Goal: Transaction & Acquisition: Register for event/course

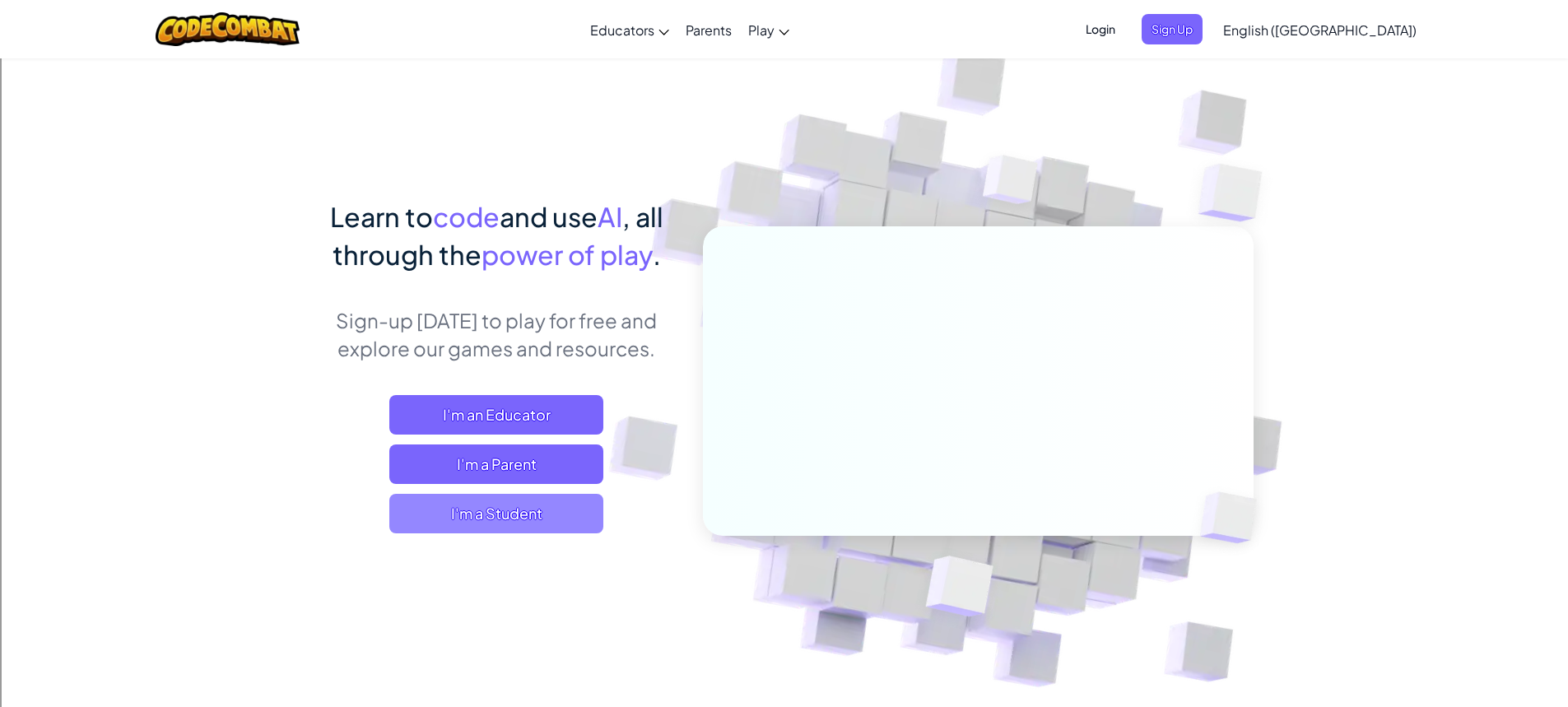
click at [576, 504] on span "I'm a Student" at bounding box center [497, 514] width 214 height 40
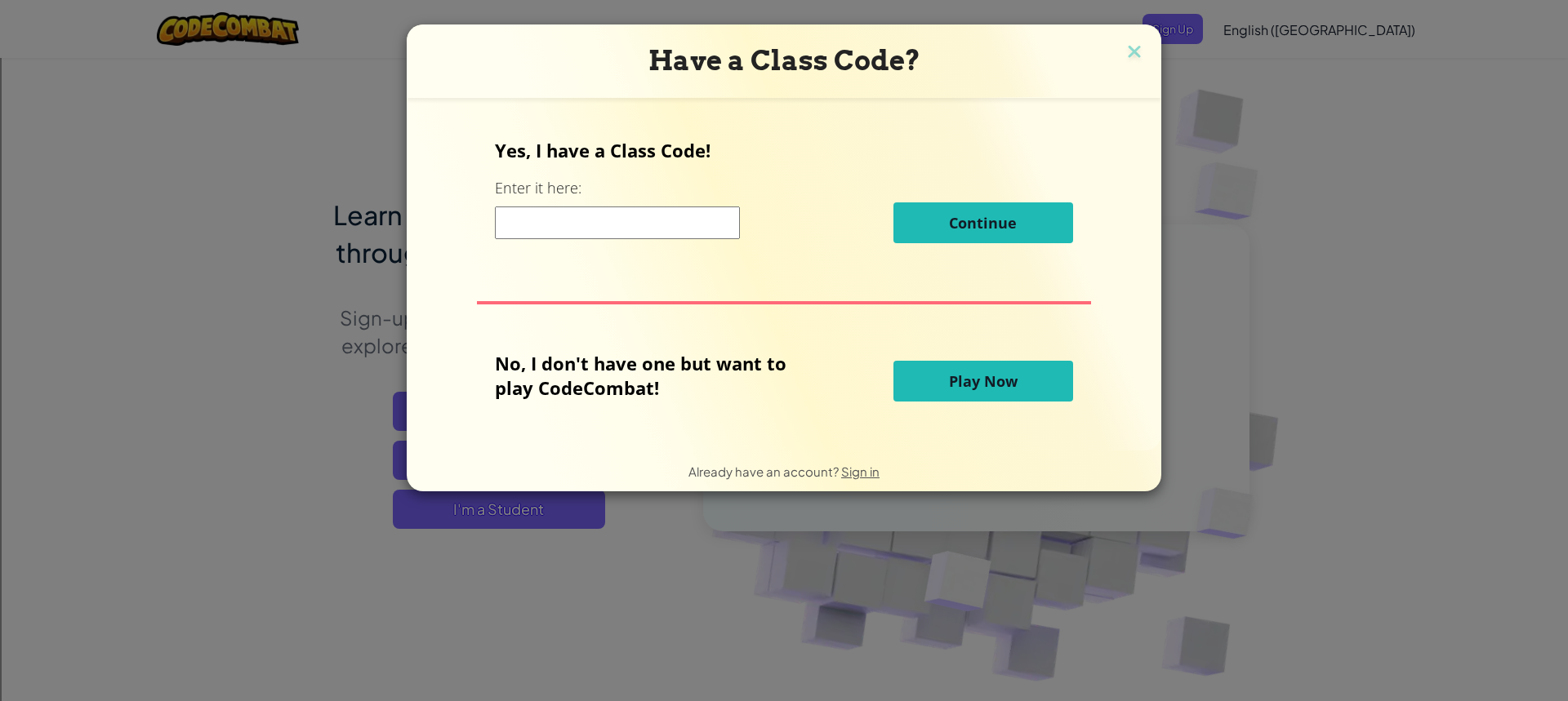
click at [609, 226] on input at bounding box center [617, 222] width 245 height 33
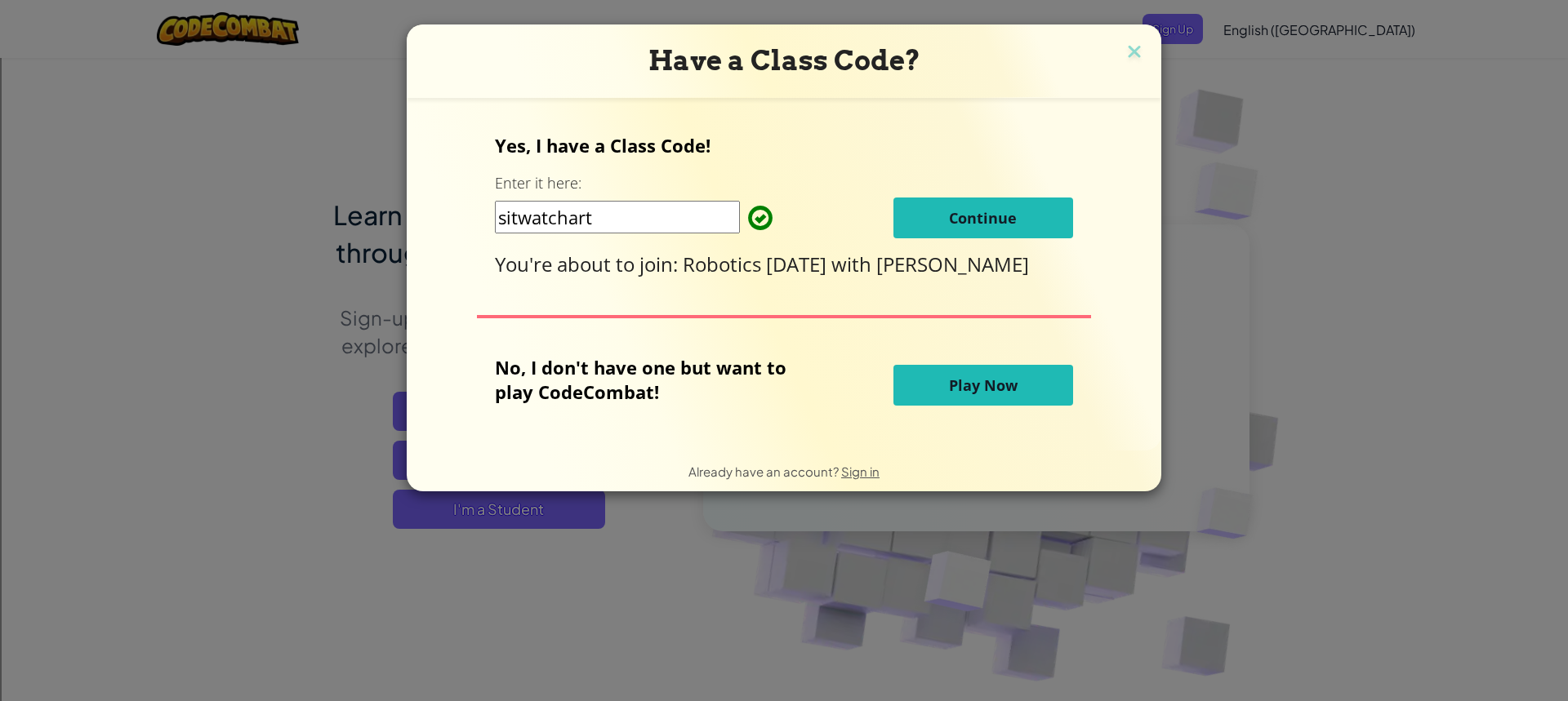
type input "sitwatchart"
click at [1001, 217] on span "Continue" at bounding box center [983, 218] width 68 height 20
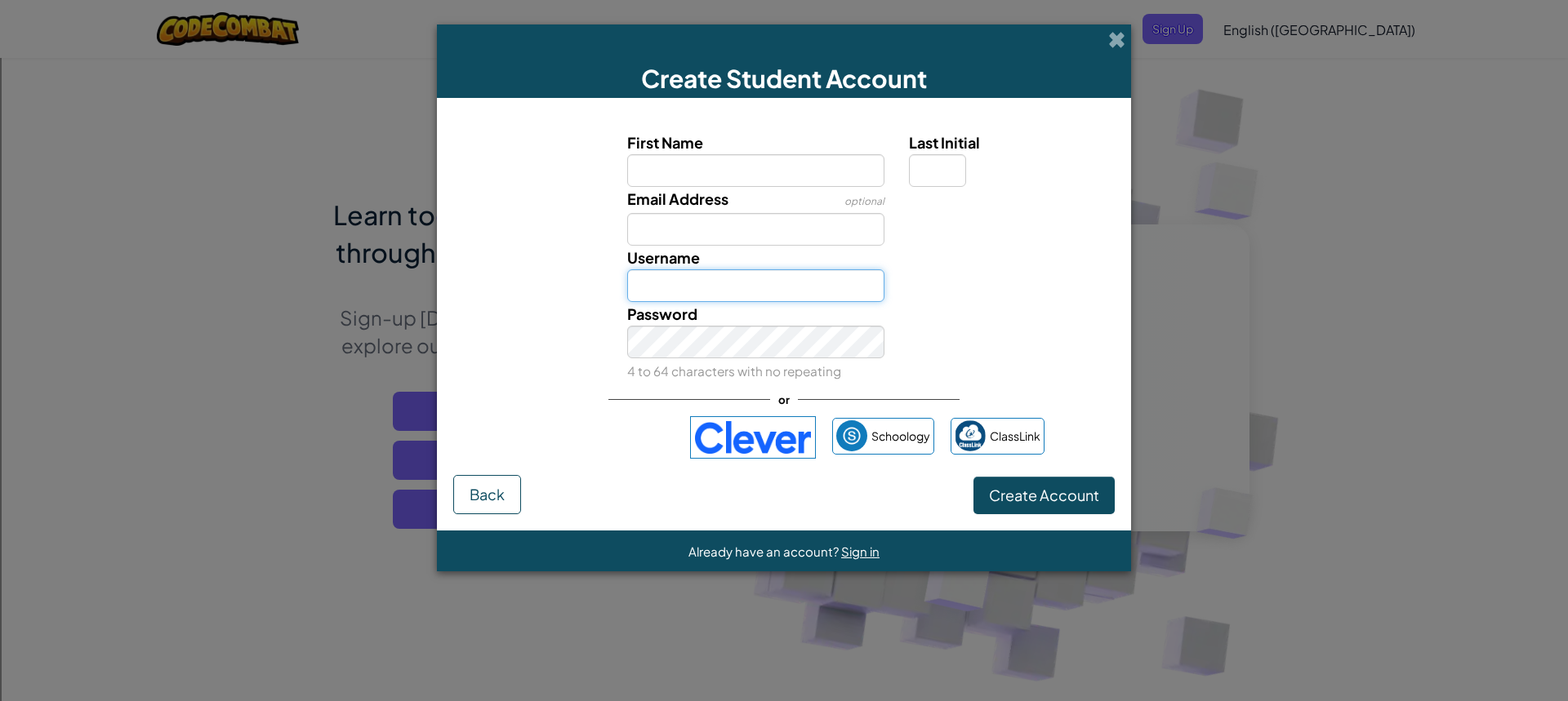
type input "DucKsteR47"
type input "[PERSON_NAME]"
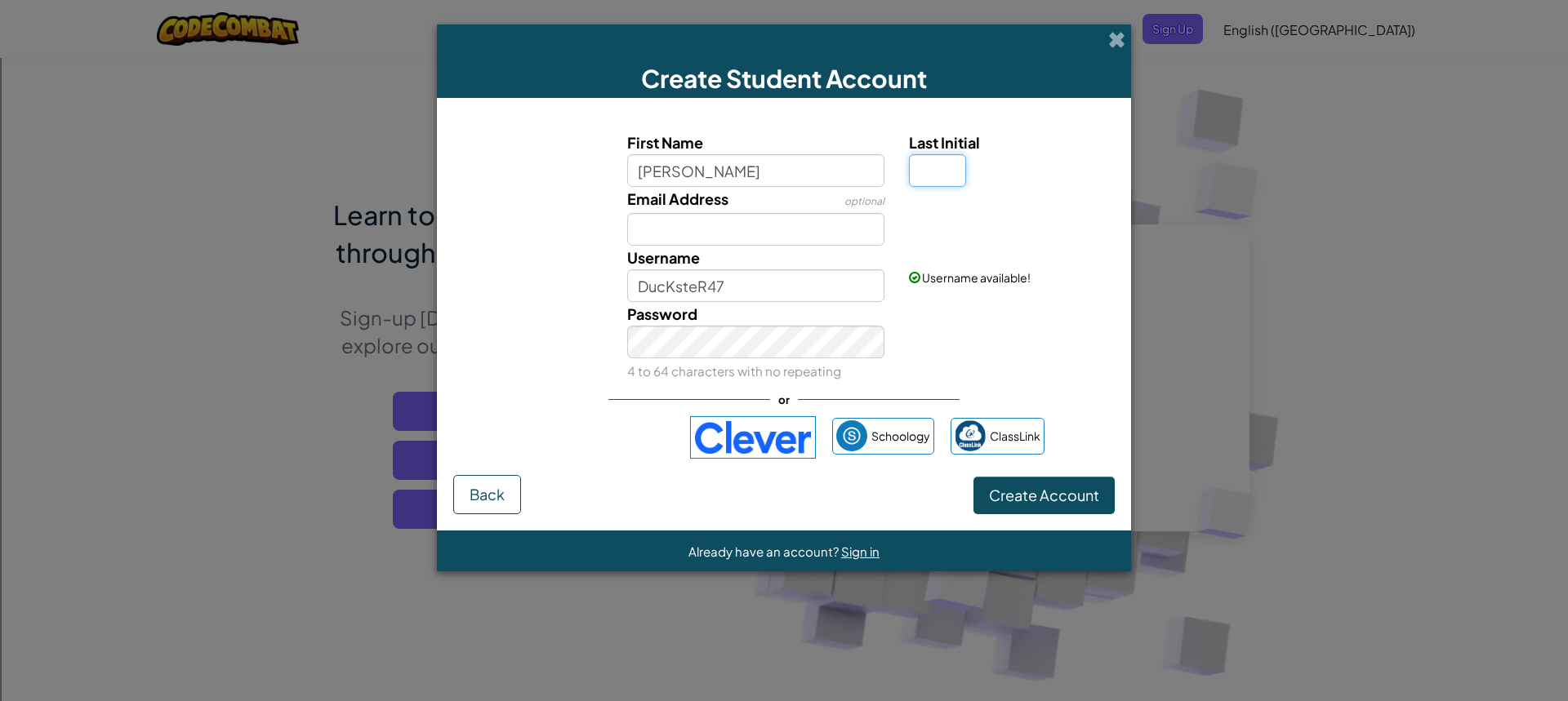
type input "[PERSON_NAME]"
click at [935, 167] on input "Last Initial" at bounding box center [937, 170] width 57 height 33
type input "J"
type input "EliseJ"
click at [808, 222] on input "Email Address" at bounding box center [756, 229] width 258 height 33
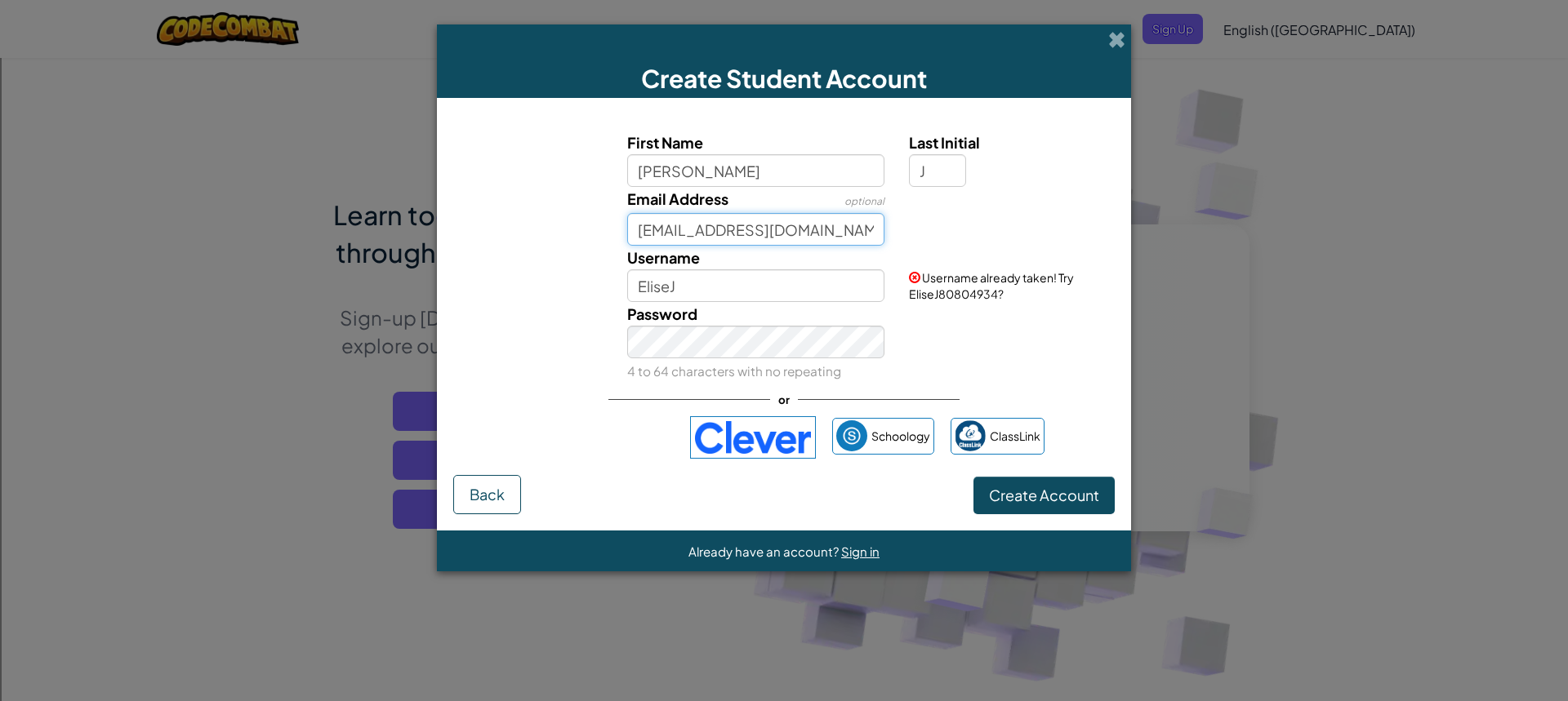
type input "[EMAIL_ADDRESS][DOMAIN_NAME]"
drag, startPoint x: 742, startPoint y: 278, endPoint x: 597, endPoint y: 271, distance: 145.2
click at [597, 271] on div "Username [PERSON_NAME] Username already taken! Try EliseJ80804934?" at bounding box center [784, 274] width 678 height 56
type input "EliseJ47"
click at [544, 350] on div "Password 4 to 64 characters with no repeating" at bounding box center [784, 343] width 678 height 81
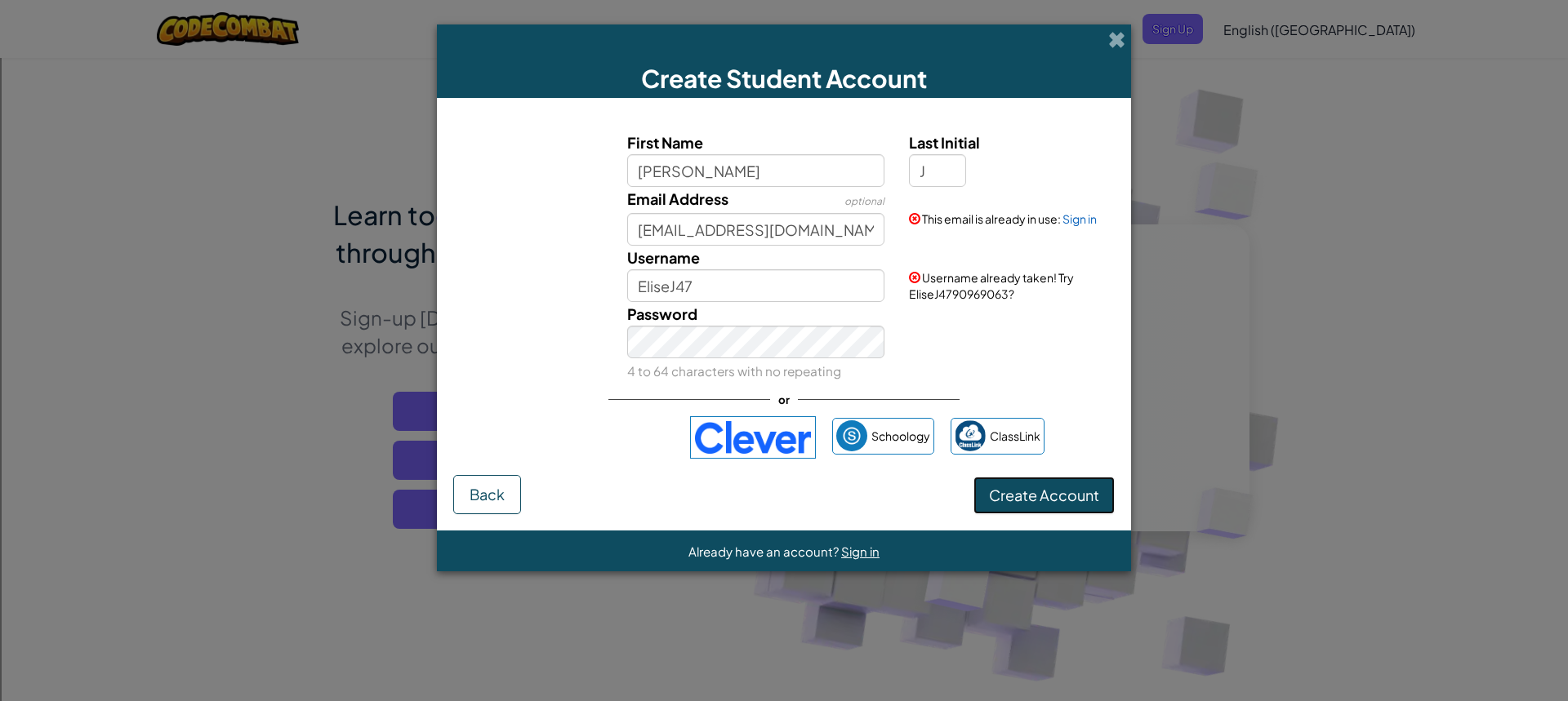
click at [1046, 504] on span "Create Account" at bounding box center [1044, 495] width 110 height 19
click at [1034, 496] on button "Create Account" at bounding box center [1044, 495] width 142 height 38
click at [1079, 215] on link "Sign in" at bounding box center [1080, 219] width 35 height 15
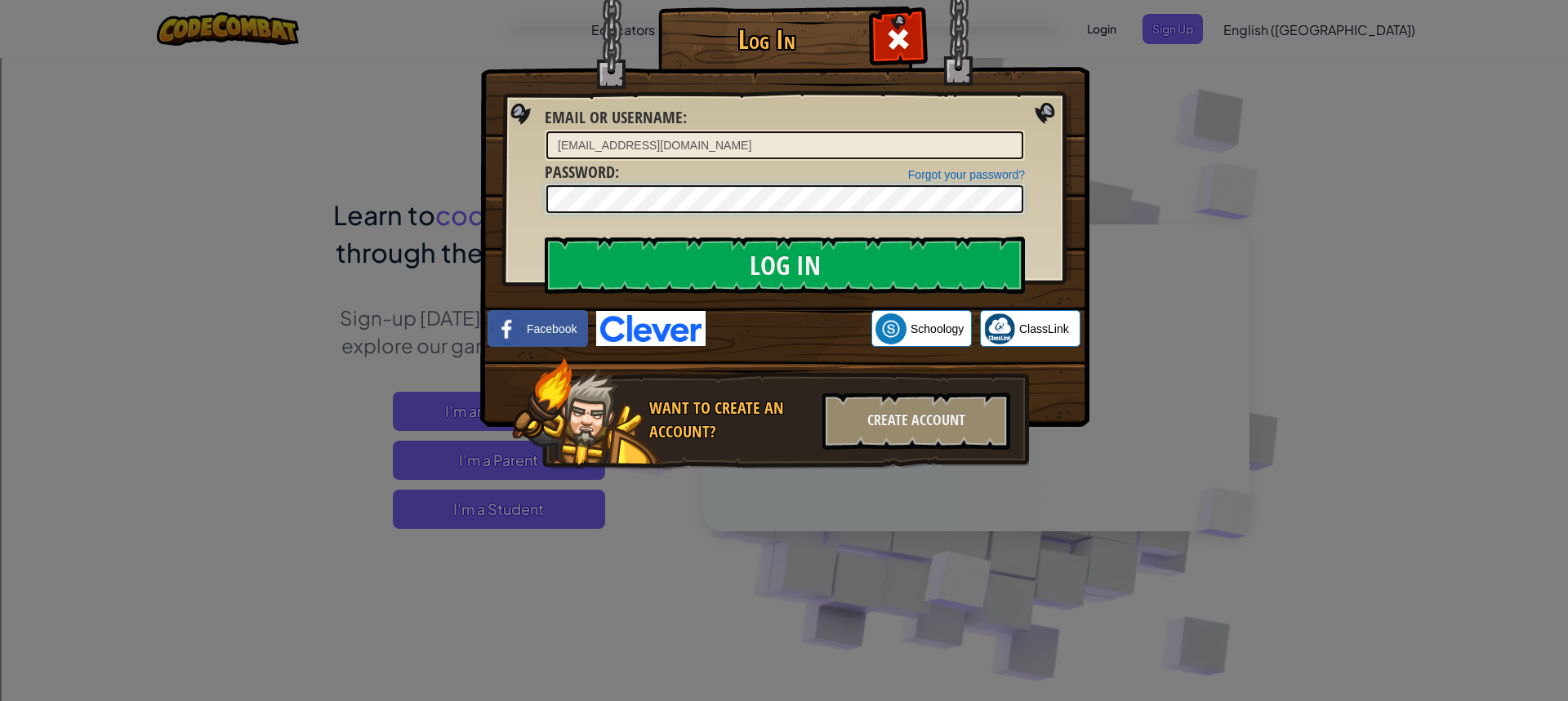
click at [512, 189] on div "Log In Unknown Error Email or Username : [EMAIL_ADDRESS][DOMAIN_NAME] Forgot yo…" at bounding box center [783, 262] width 544 height 475
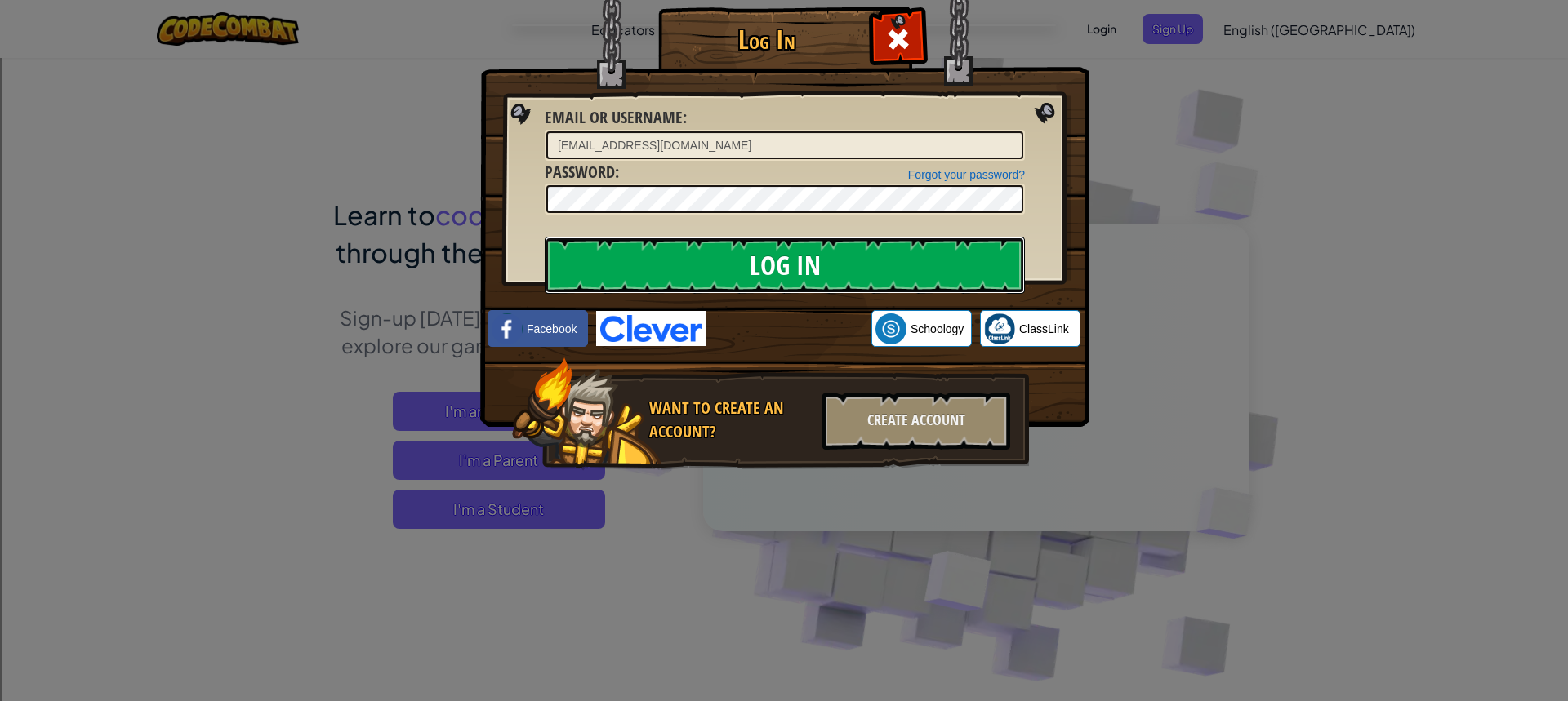
click at [957, 261] on input "Log In" at bounding box center [785, 265] width 481 height 57
